Goal: Information Seeking & Learning: Learn about a topic

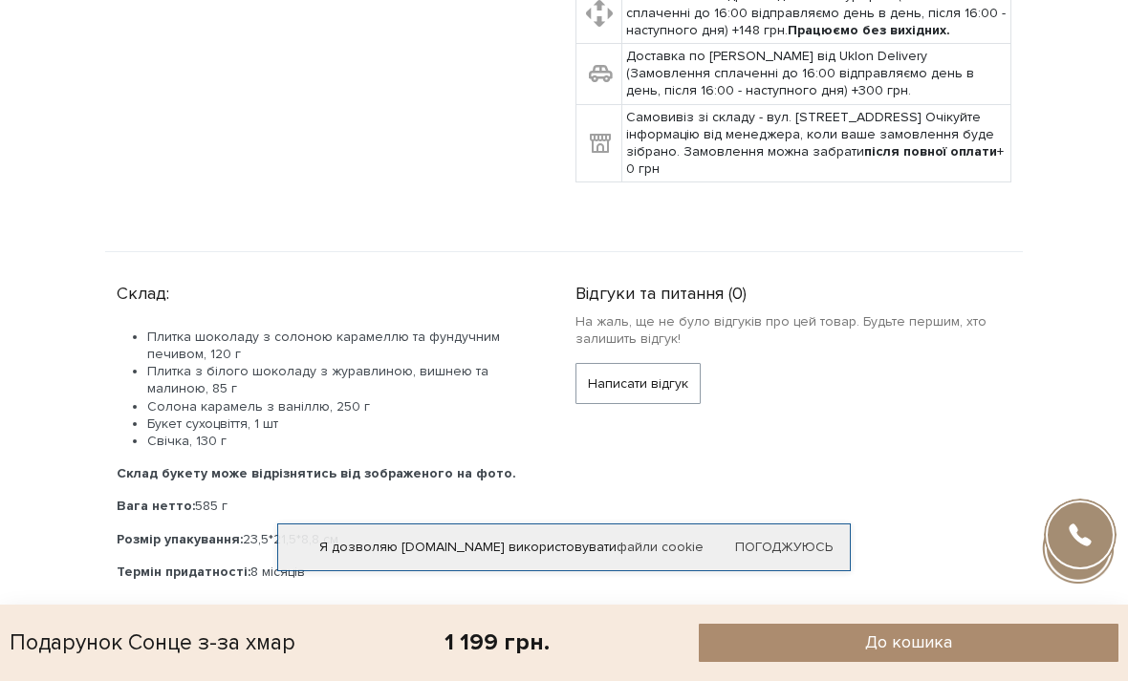
scroll to position [617, 0]
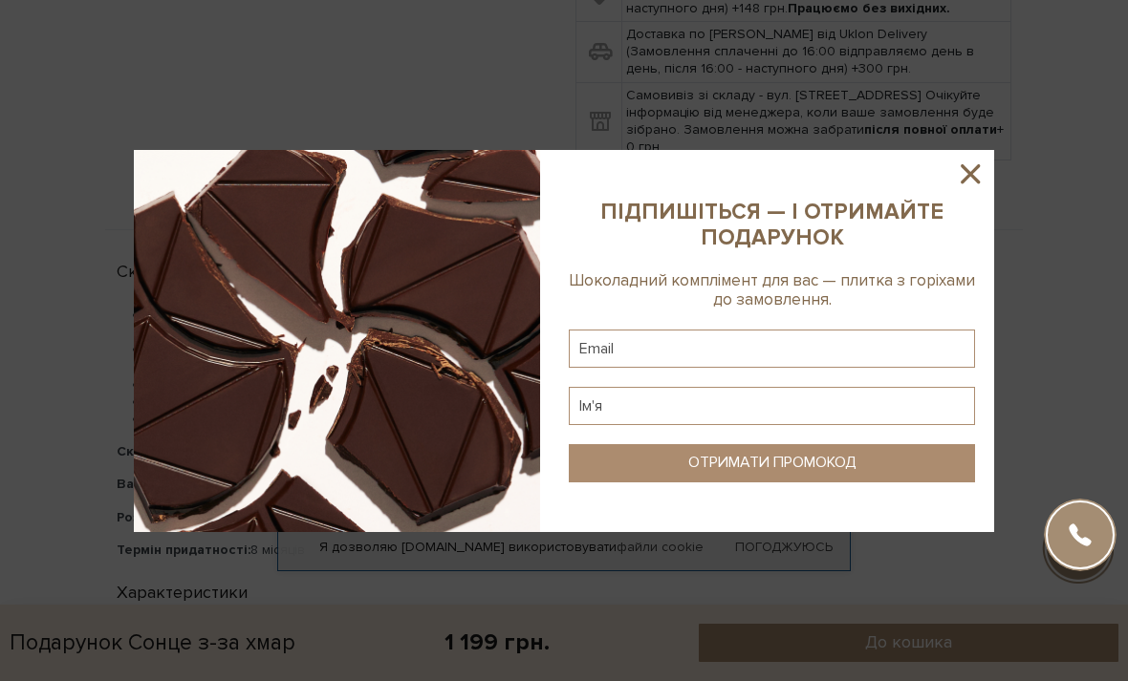
click at [975, 190] on icon at bounding box center [970, 174] width 32 height 32
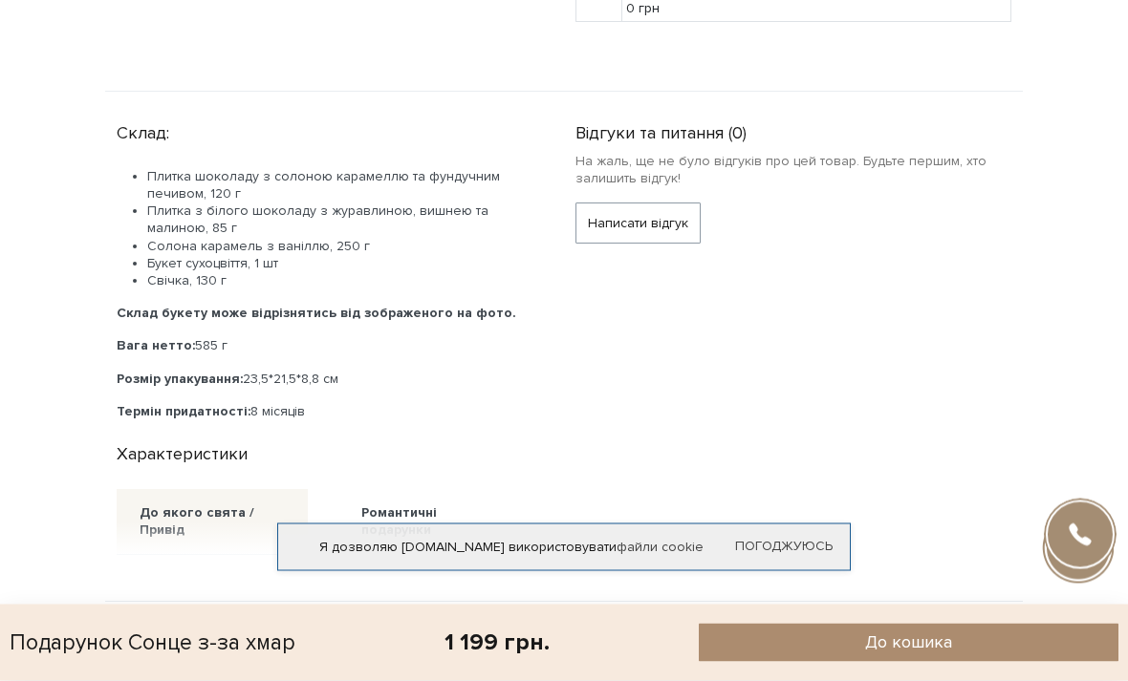
scroll to position [749, 0]
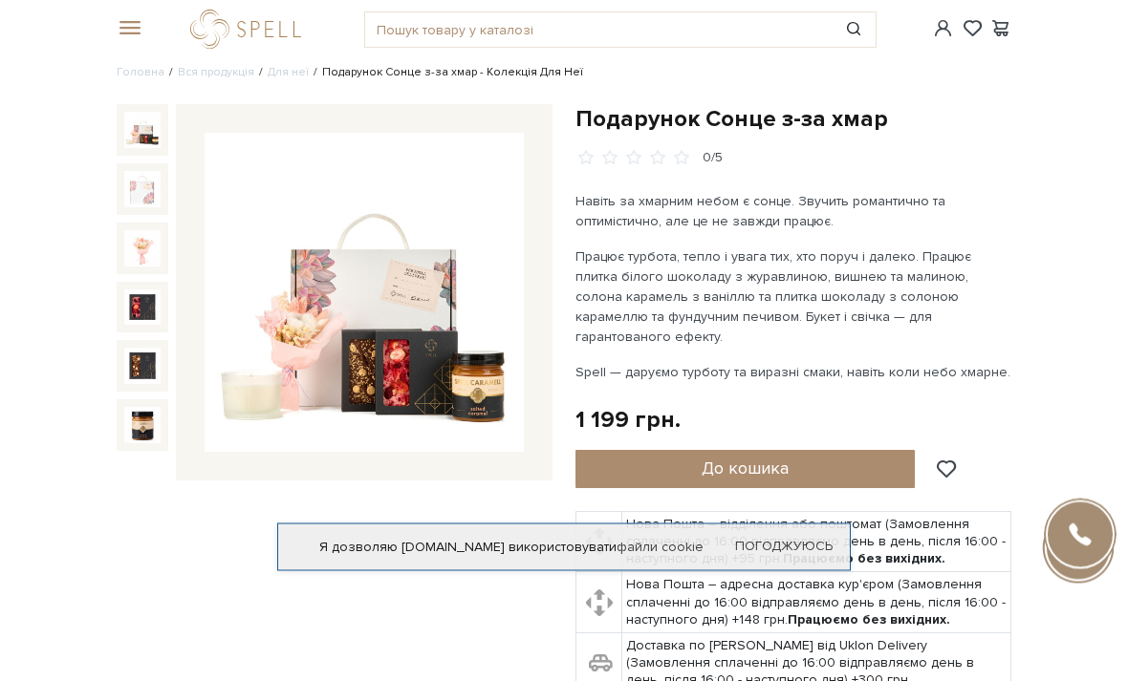
click at [264, 397] on img at bounding box center [364, 293] width 319 height 319
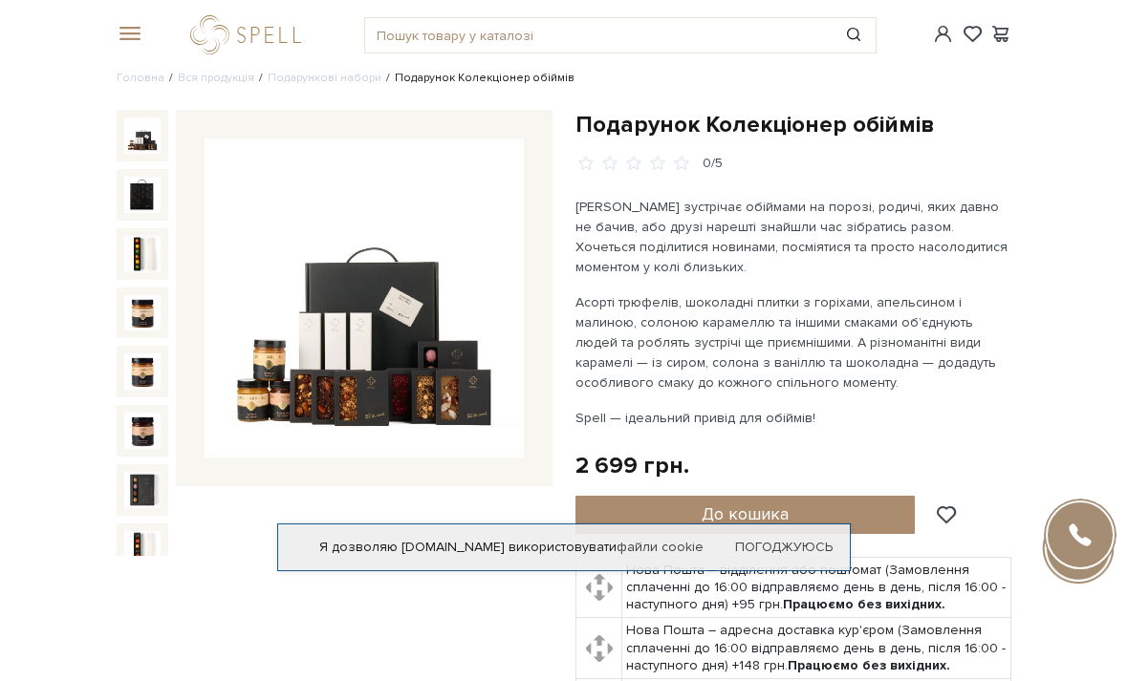
click at [453, 329] on img at bounding box center [364, 298] width 319 height 319
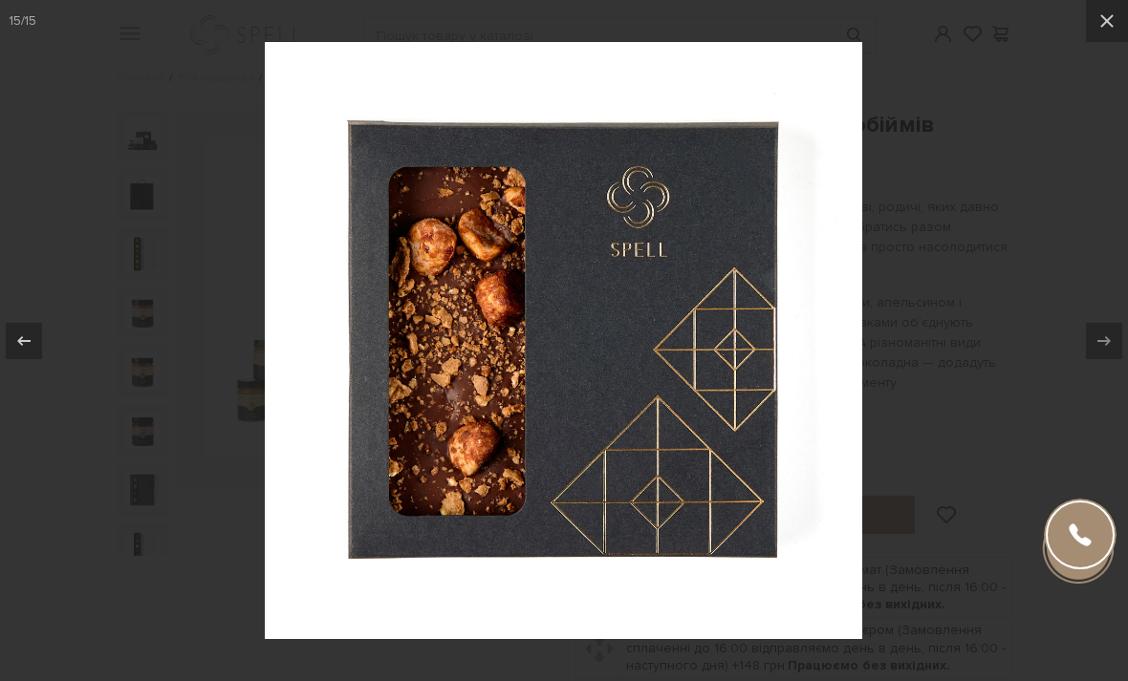
click at [1099, 39] on button at bounding box center [1107, 21] width 42 height 42
